Goal: Transaction & Acquisition: Purchase product/service

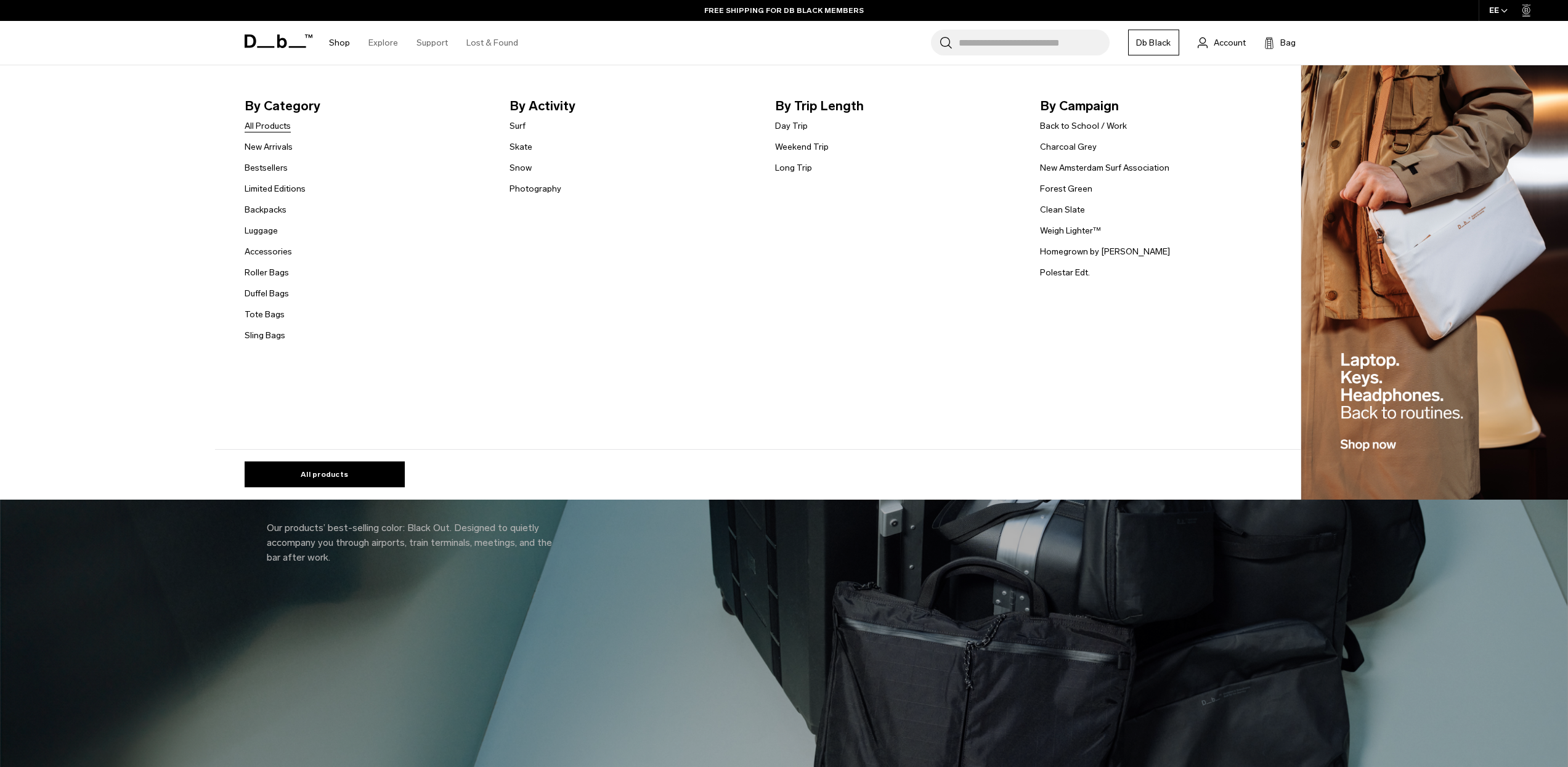
click at [285, 129] on link "All Products" at bounding box center [267, 126] width 46 height 13
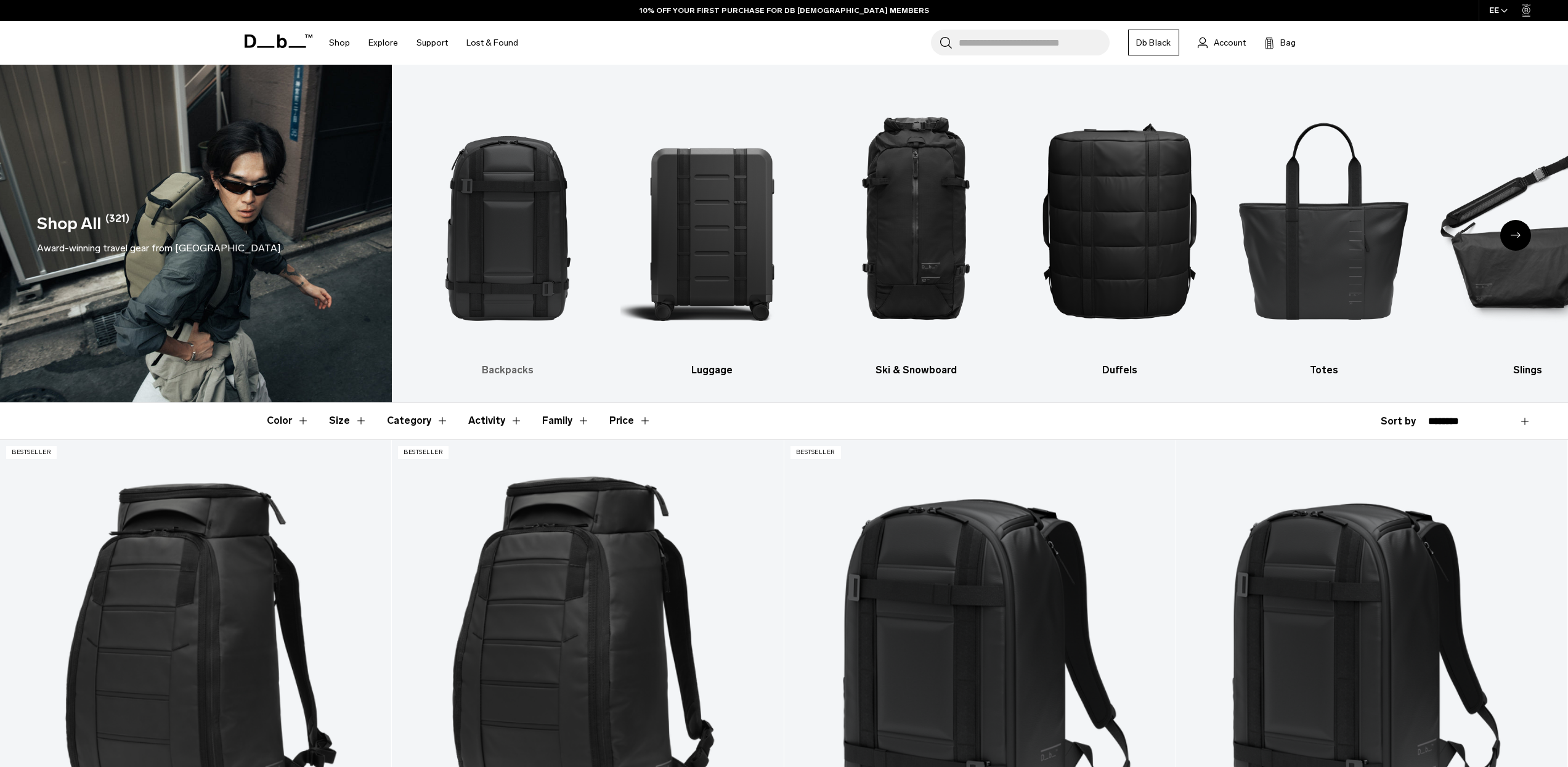
click at [529, 264] on img "1 / 10" at bounding box center [508, 220] width 183 height 274
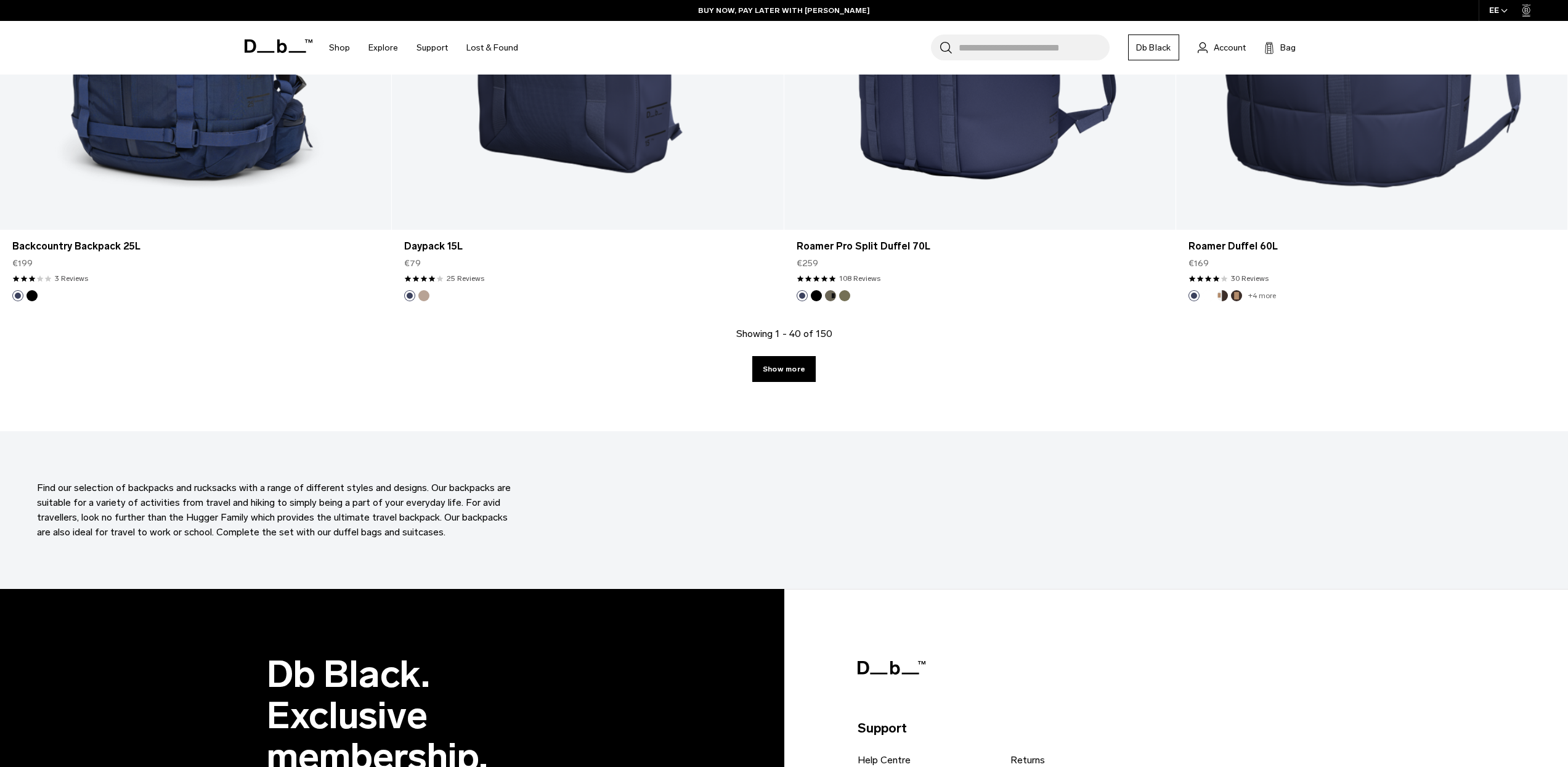
scroll to position [5680, 0]
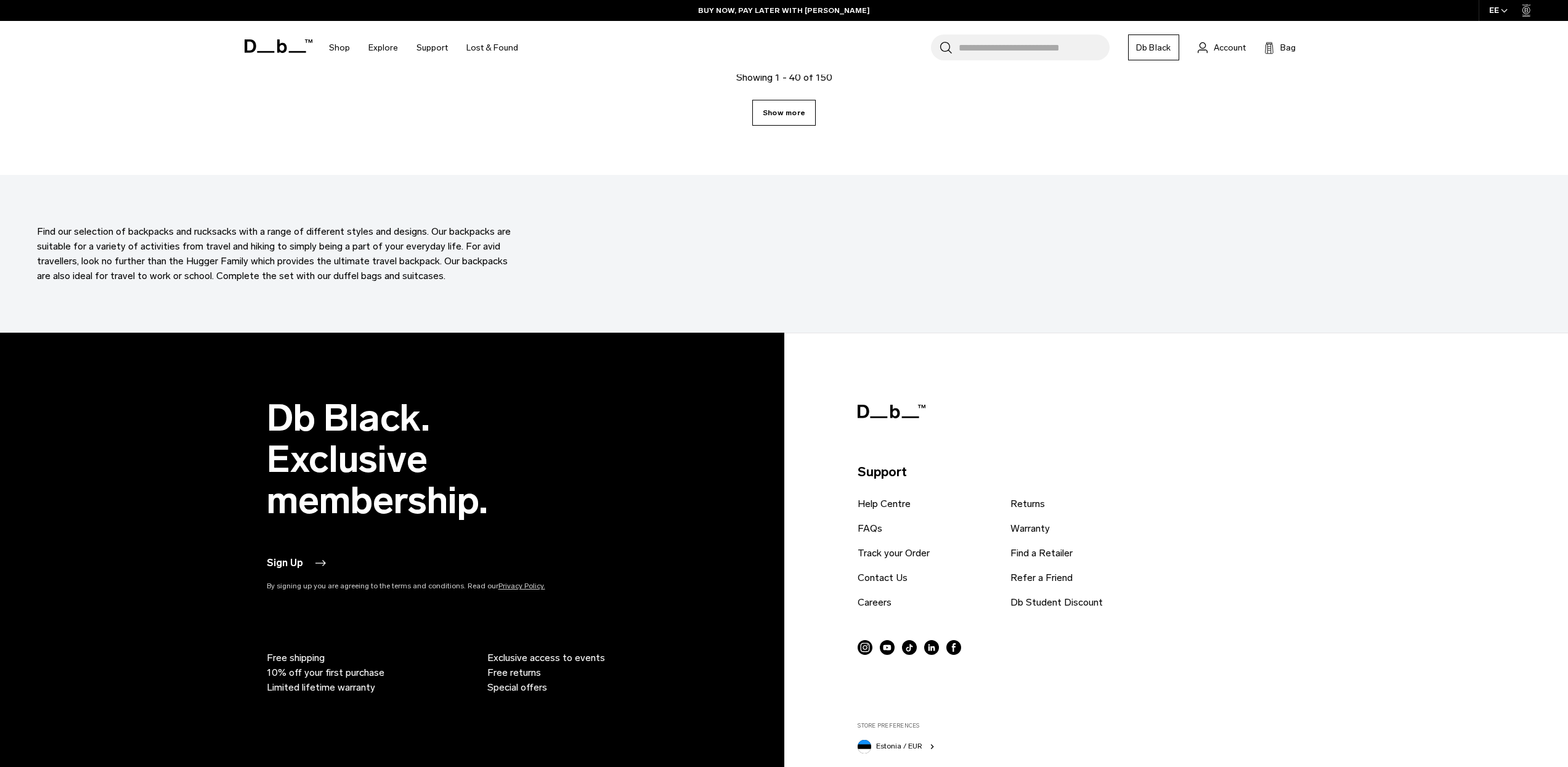
click at [798, 119] on link "Show more" at bounding box center [784, 113] width 63 height 26
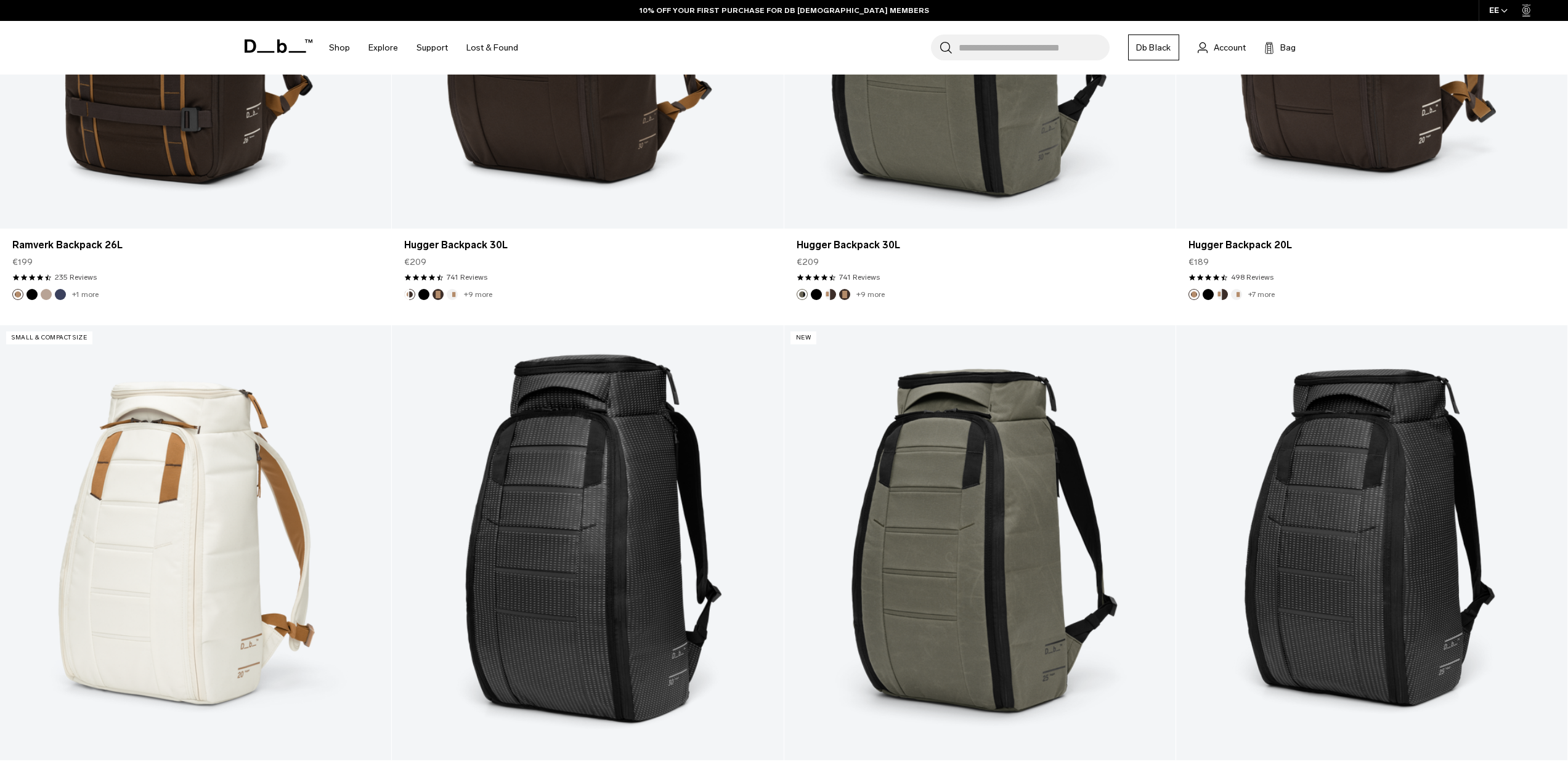
scroll to position [10457, 0]
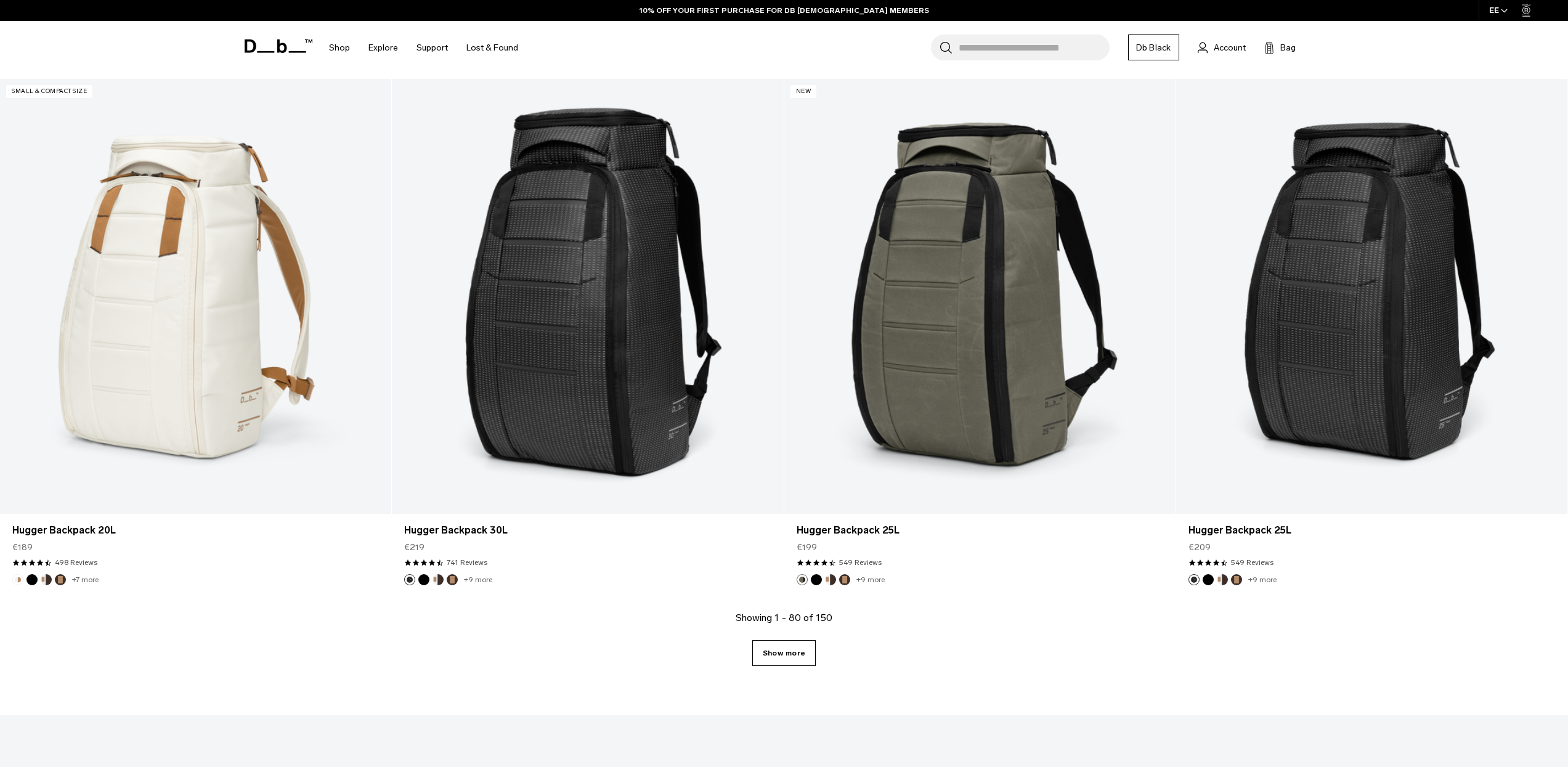
click at [794, 654] on link "Show more" at bounding box center [784, 653] width 63 height 26
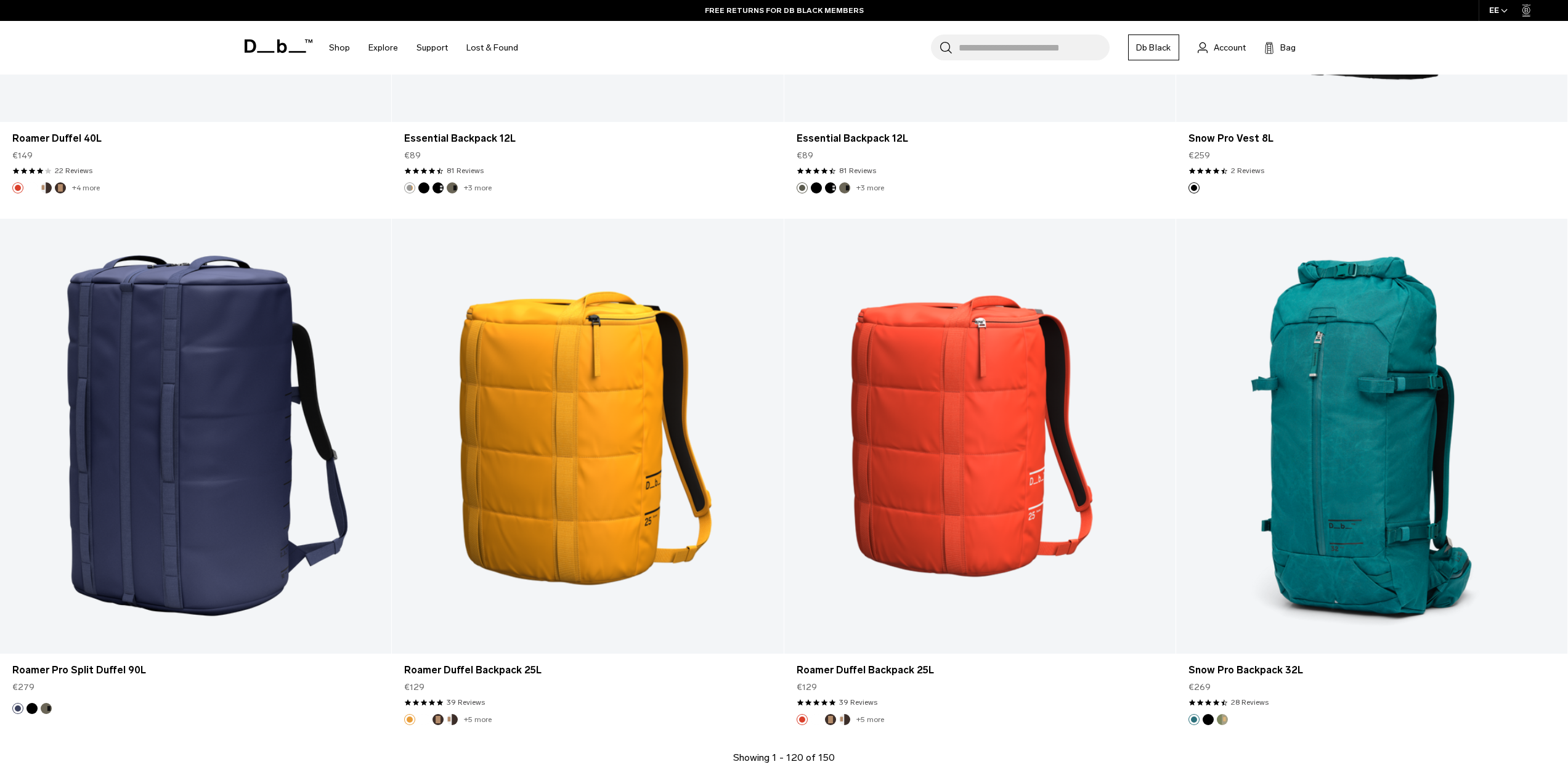
scroll to position [15954, 0]
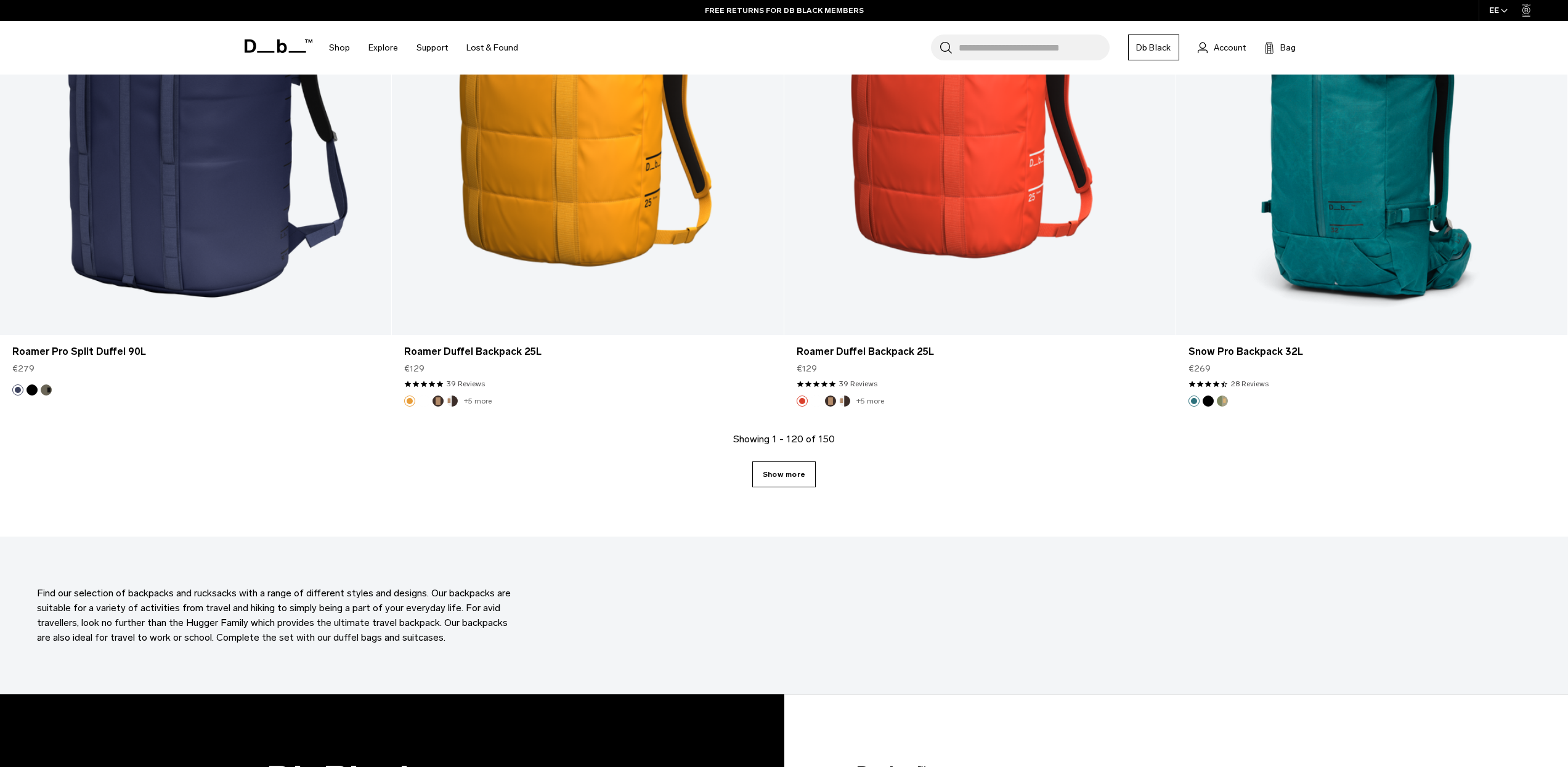
click at [802, 473] on link "Show more" at bounding box center [784, 475] width 63 height 26
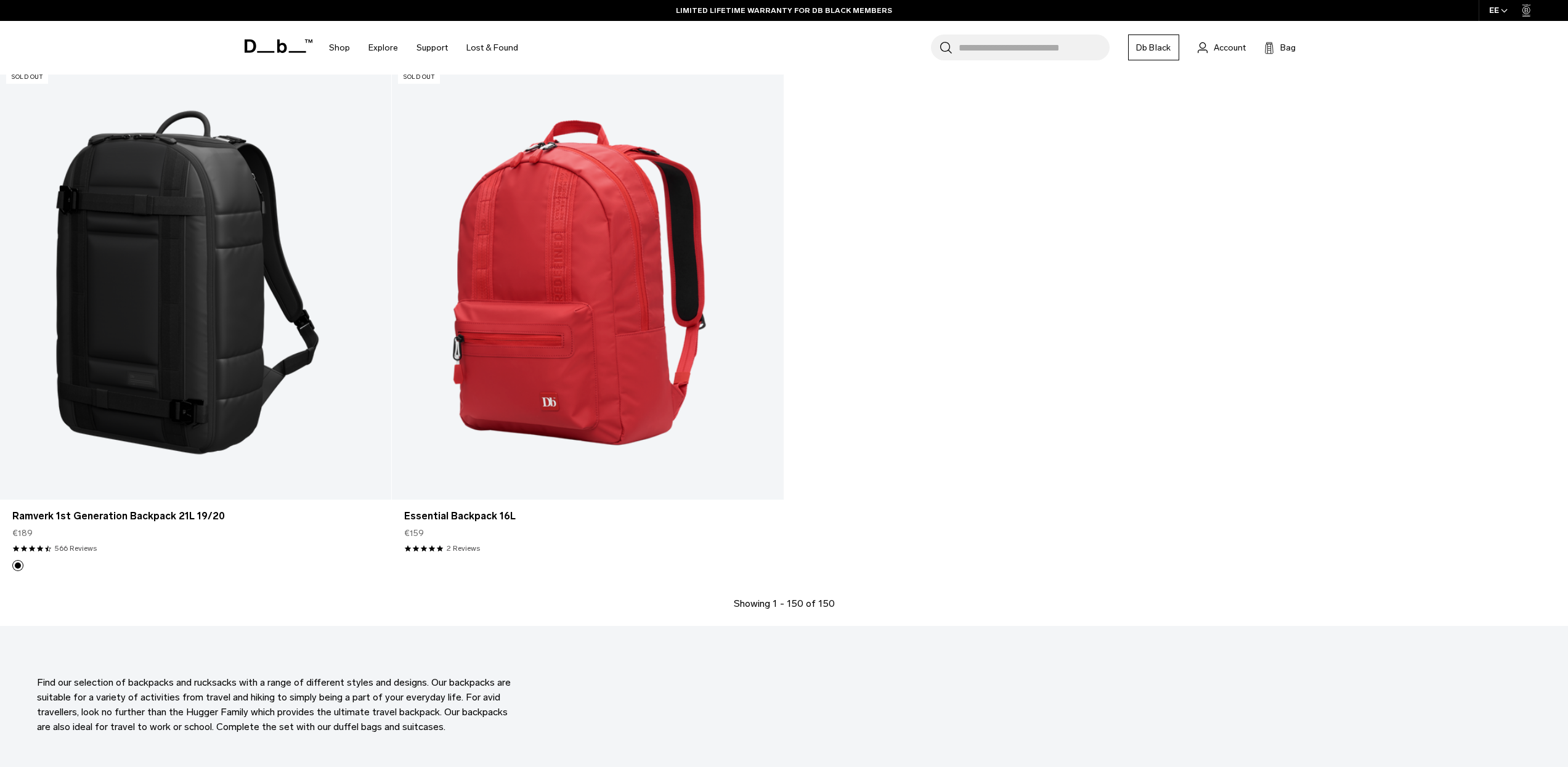
scroll to position [19504, 0]
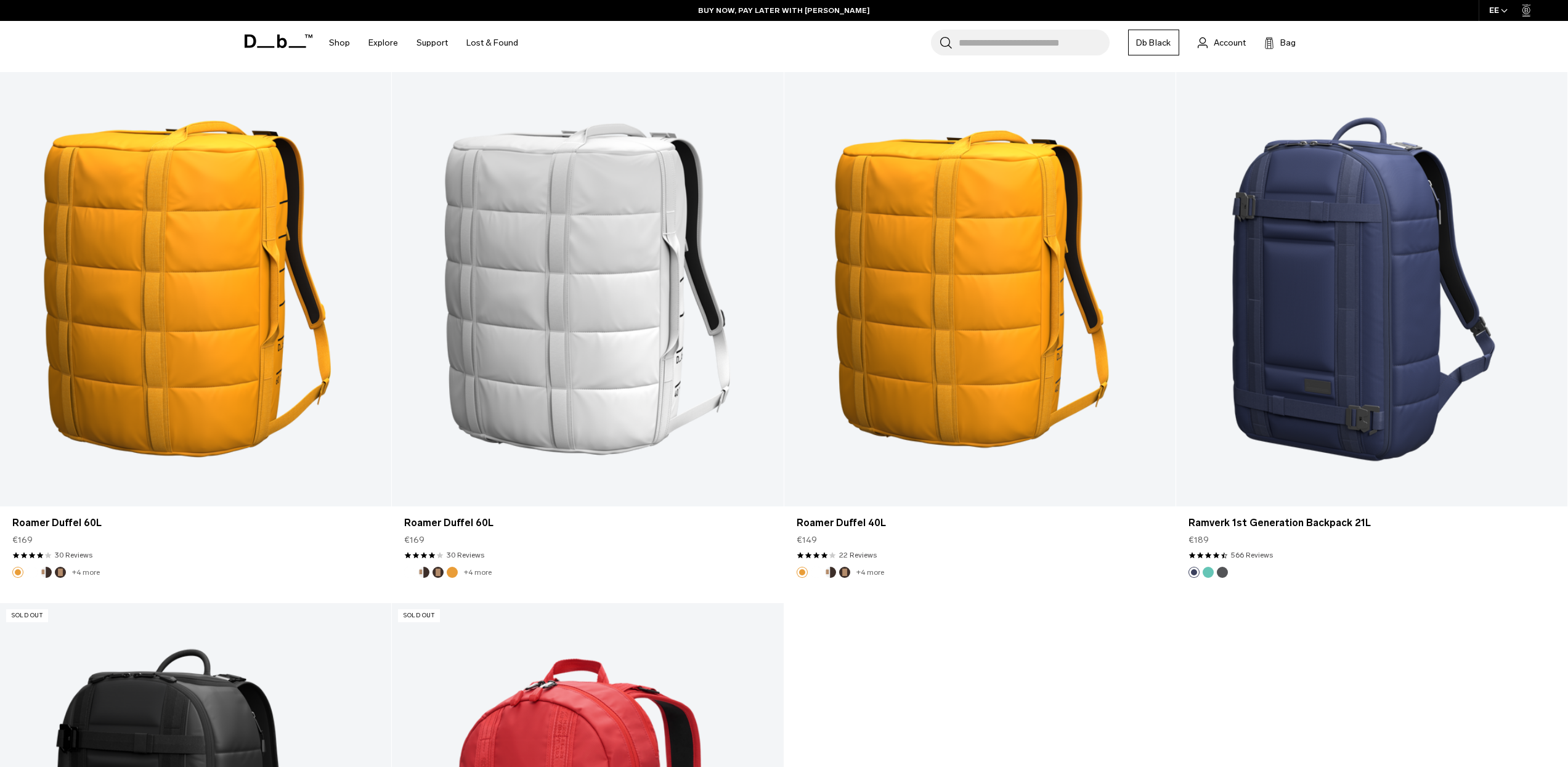
click at [1065, 43] on input "Search for Bags, Luggage..." at bounding box center [1034, 43] width 151 height 26
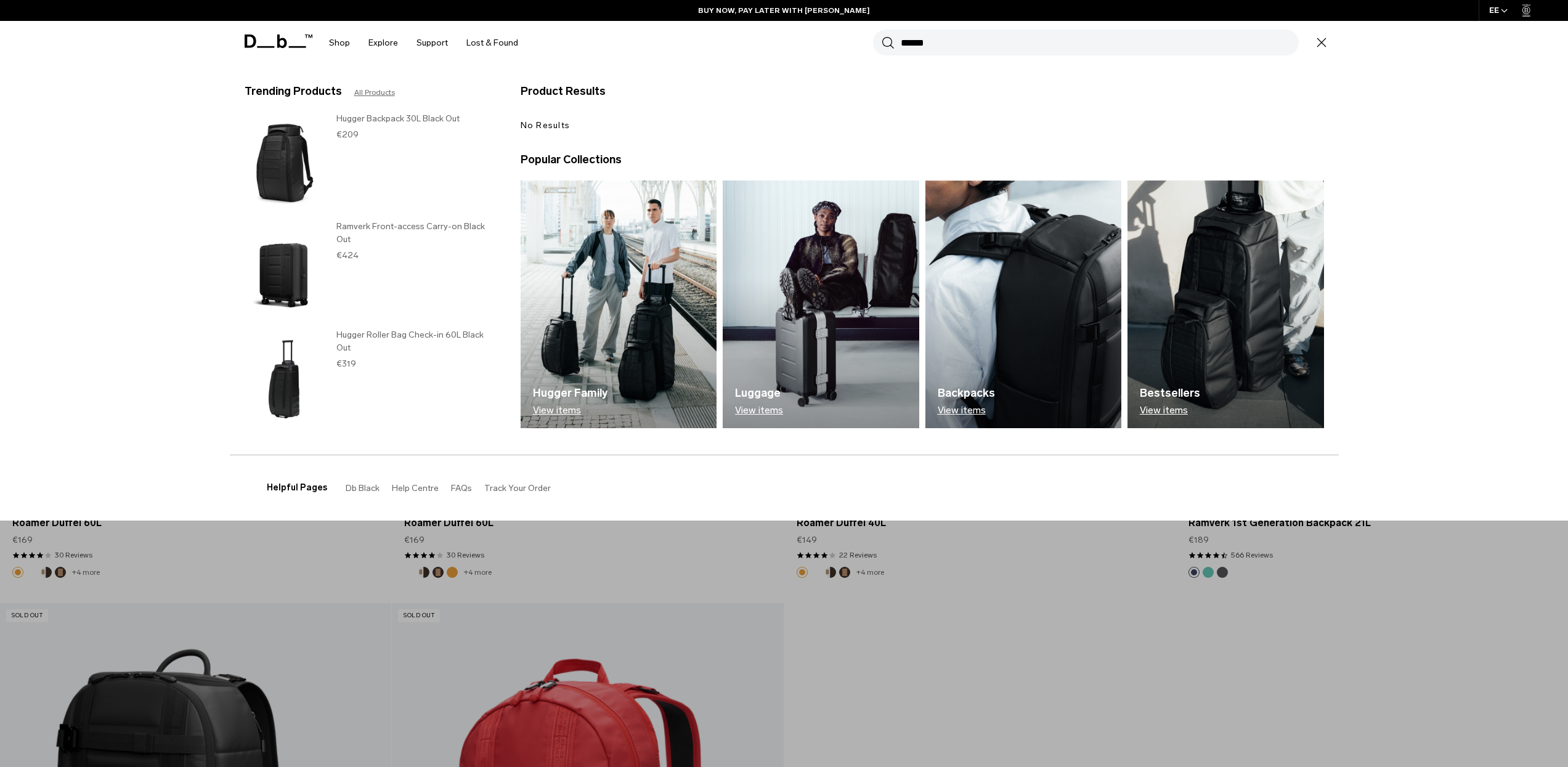
type input "******"
click at [882, 36] on button "Search" at bounding box center [888, 43] width 13 height 14
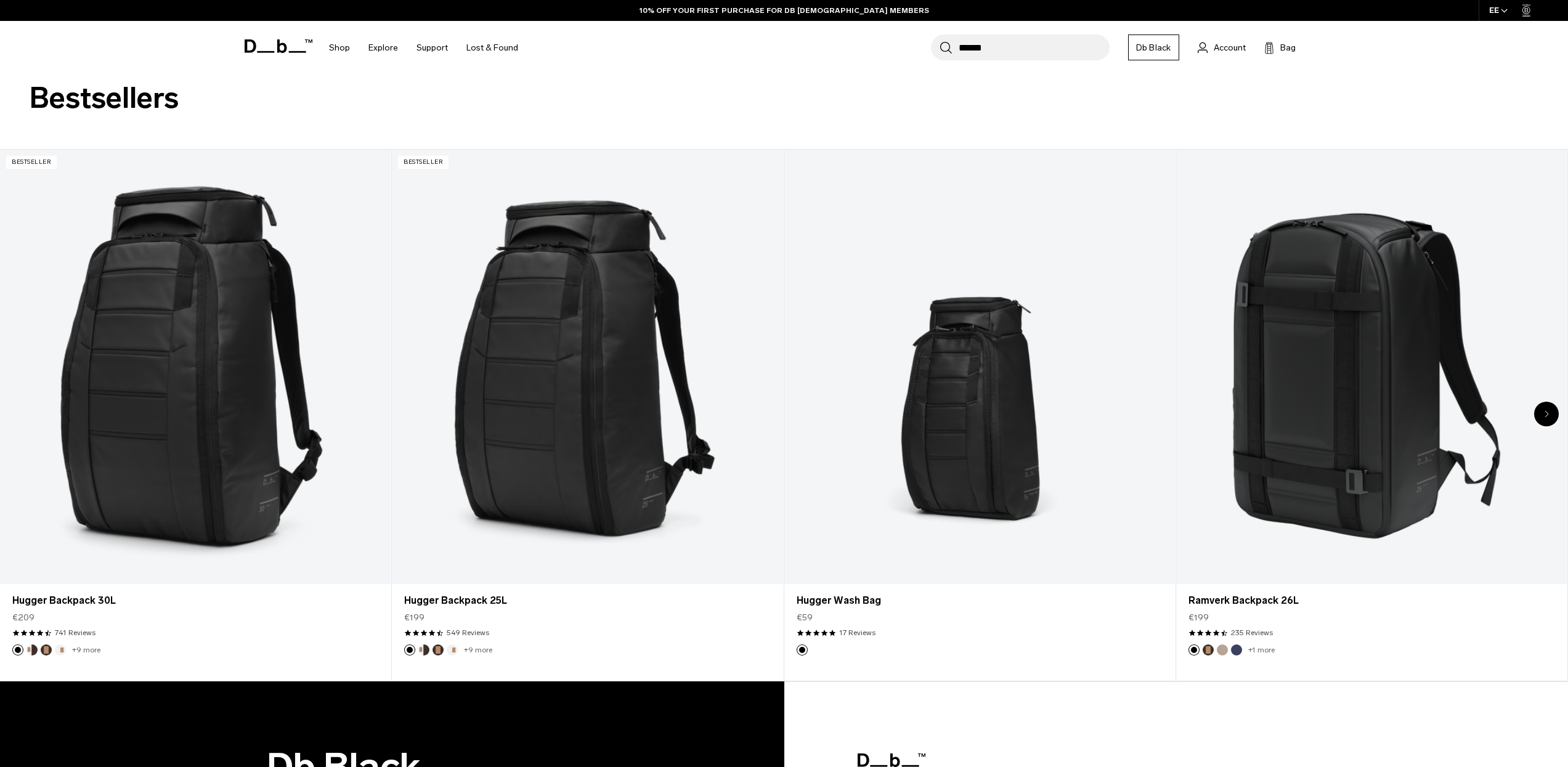
scroll to position [1025, 0]
